Goal: Information Seeking & Learning: Learn about a topic

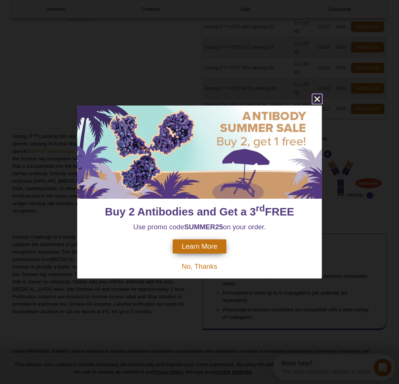
click at [319, 99] on icon "close" at bounding box center [316, 98] width 9 height 9
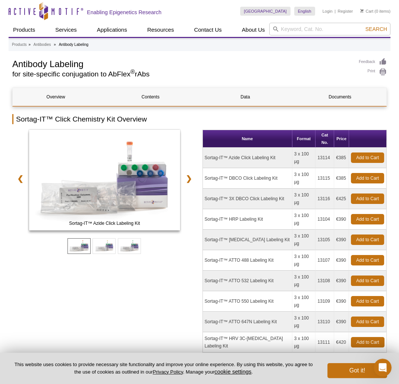
click at [306, 148] on td "3 x 100 µg" at bounding box center [303, 158] width 23 height 20
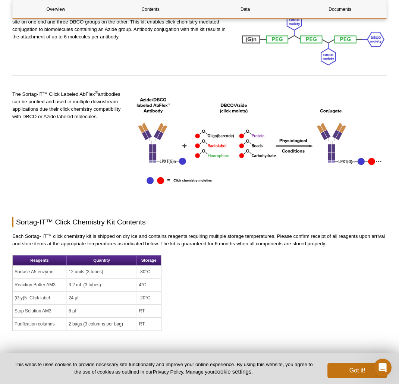
scroll to position [884, 0]
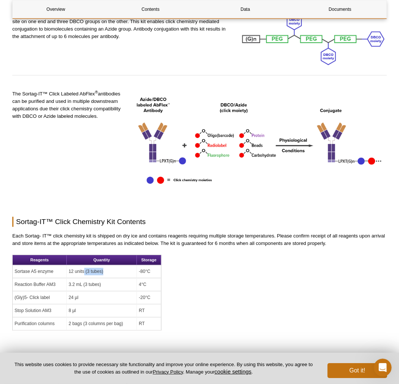
drag, startPoint x: 104, startPoint y: 216, endPoint x: 83, endPoint y: 217, distance: 20.1
click at [83, 265] on td "12 units (3 tubes)" at bounding box center [102, 271] width 70 height 13
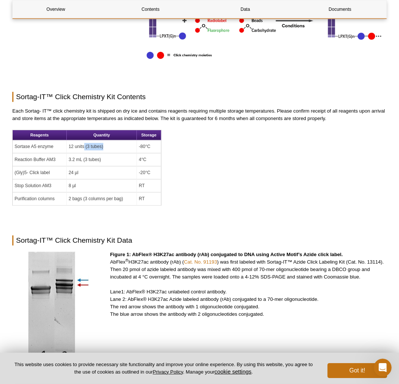
scroll to position [1041, 0]
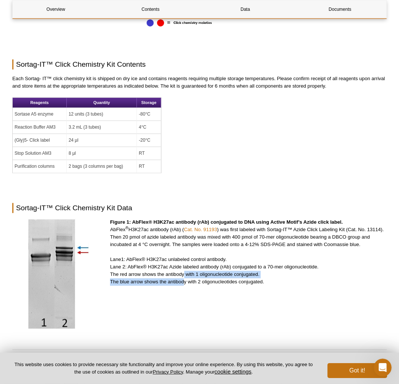
drag, startPoint x: 182, startPoint y: 214, endPoint x: 182, endPoint y: 220, distance: 6.0
click at [182, 220] on p "Figure 1: AbFlex® H3K27ac antibody (rAb) conjugated to DNA using Active Motif’s…" at bounding box center [248, 252] width 277 height 67
click at [237, 219] on p "Figure 1: AbFlex® H3K27ac antibody (rAb) conjugated to DNA using Active Motif’s…" at bounding box center [248, 252] width 277 height 67
drag, startPoint x: 125, startPoint y: 171, endPoint x: 307, endPoint y: 173, distance: 181.9
click at [307, 219] on p "Figure 1: AbFlex® H3K27ac antibody (rAb) conjugated to DNA using Active Motif’s…" at bounding box center [248, 252] width 277 height 67
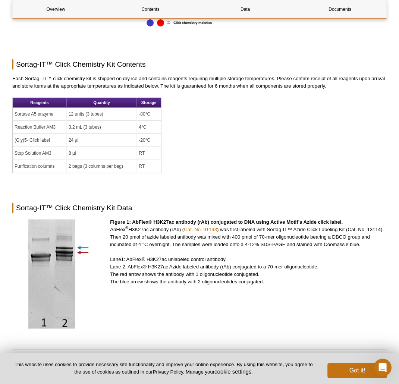
click at [307, 219] on p "Figure 1: AbFlex® H3K27ac antibody (rAb) conjugated to DNA using Active Motif’s…" at bounding box center [248, 252] width 277 height 67
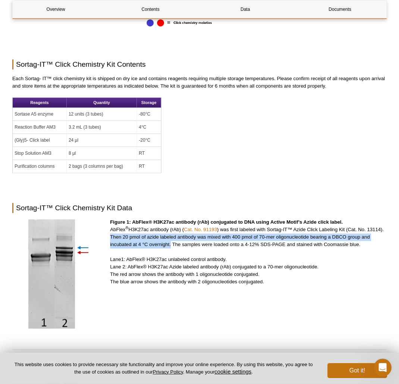
drag, startPoint x: 110, startPoint y: 177, endPoint x: 171, endPoint y: 186, distance: 61.8
click at [171, 219] on p "Figure 1: AbFlex® H3K27ac antibody (rAb) conjugated to DNA using Active Motif’s…" at bounding box center [248, 252] width 277 height 67
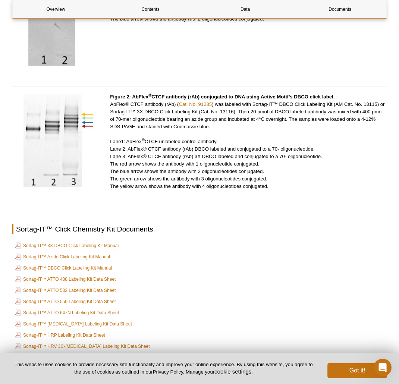
scroll to position [1297, 0]
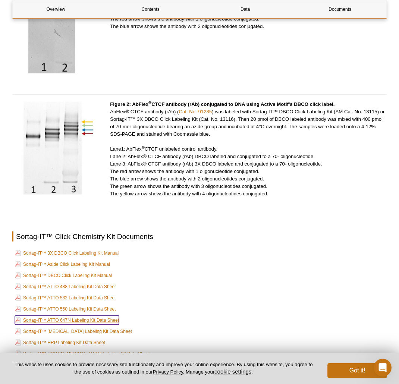
click at [56, 315] on link "Sortag-IT™ ATTO 647N Labeling Kit Data Sheet" at bounding box center [67, 319] width 104 height 9
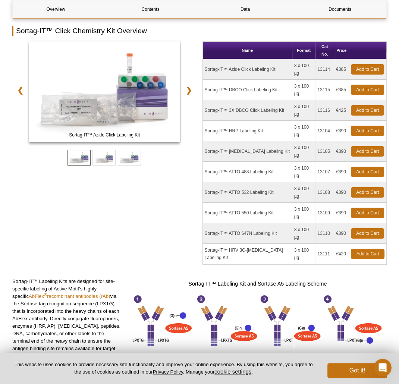
scroll to position [79, 0]
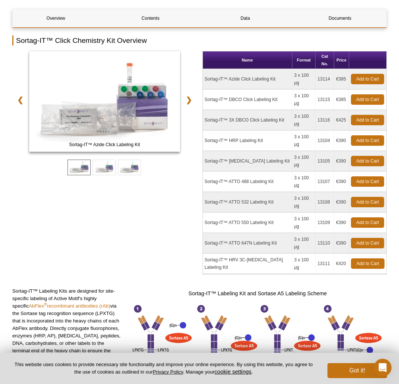
drag, startPoint x: 238, startPoint y: 195, endPoint x: 321, endPoint y: 198, distance: 83.5
click at [321, 233] on tr "Sortag-IT™ ATTO 647N Labeling Kit 3 x 100 µg 13110 €390 Add to Cart" at bounding box center [295, 243] width 184 height 20
click at [278, 233] on td "Sortag-IT™ ATTO 647N Labeling Kit" at bounding box center [247, 243] width 89 height 20
drag, startPoint x: 278, startPoint y: 196, endPoint x: 205, endPoint y: 195, distance: 73.4
click at [205, 233] on td "Sortag-IT™ ATTO 647N Labeling Kit" at bounding box center [247, 243] width 89 height 20
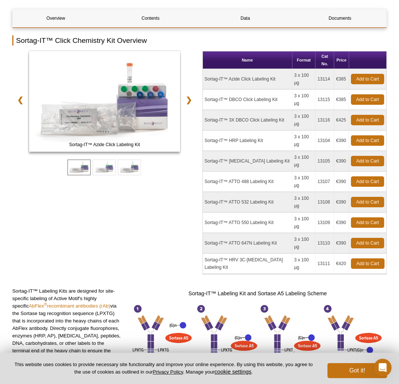
copy td "Sortag-IT™ ATTO 647N Labeling Kit"
